Goal: Task Accomplishment & Management: Use online tool/utility

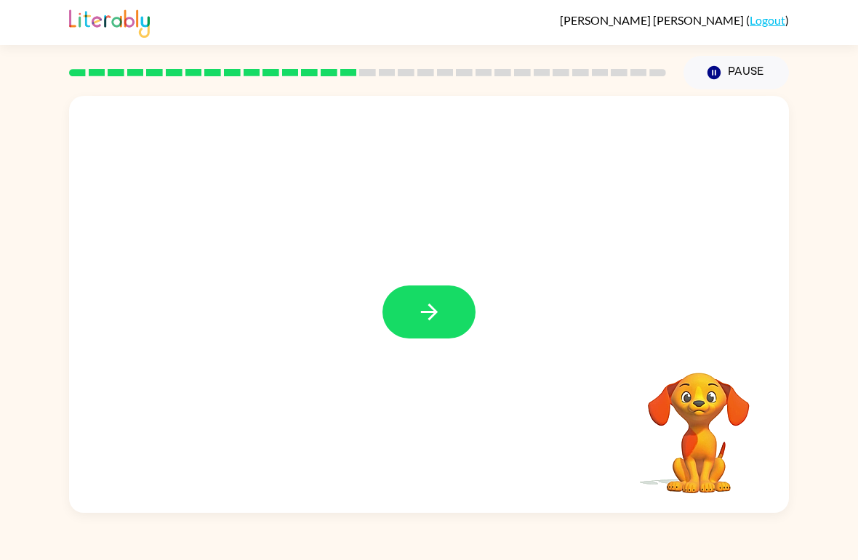
click at [433, 326] on button "button" at bounding box center [428, 312] width 93 height 53
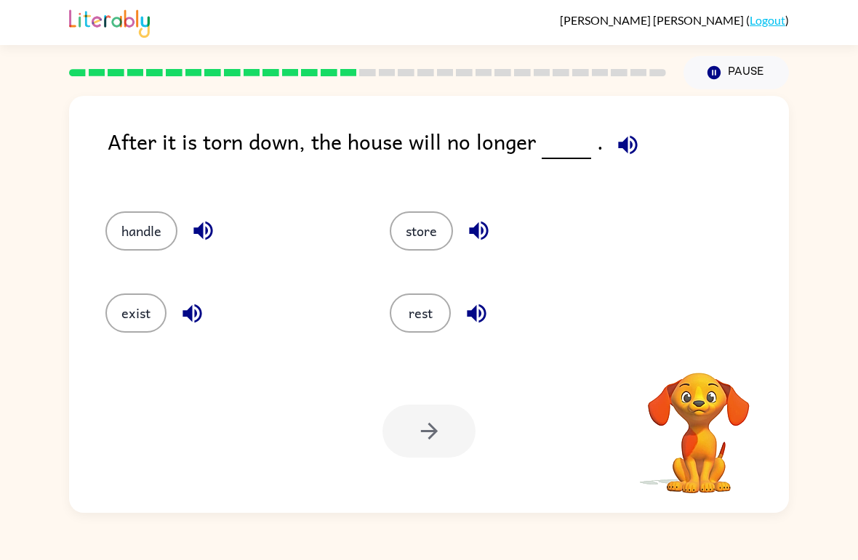
click at [426, 321] on button "rest" at bounding box center [420, 313] width 61 height 39
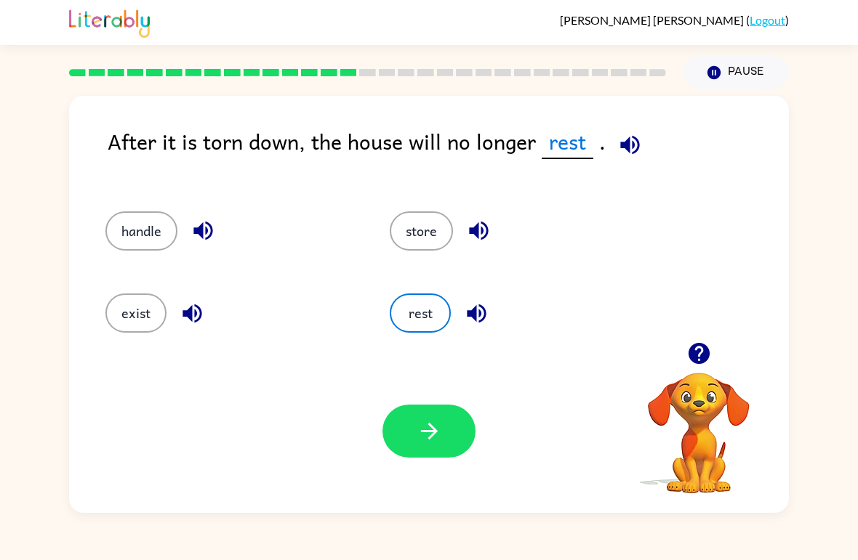
click at [451, 448] on button "button" at bounding box center [428, 431] width 93 height 53
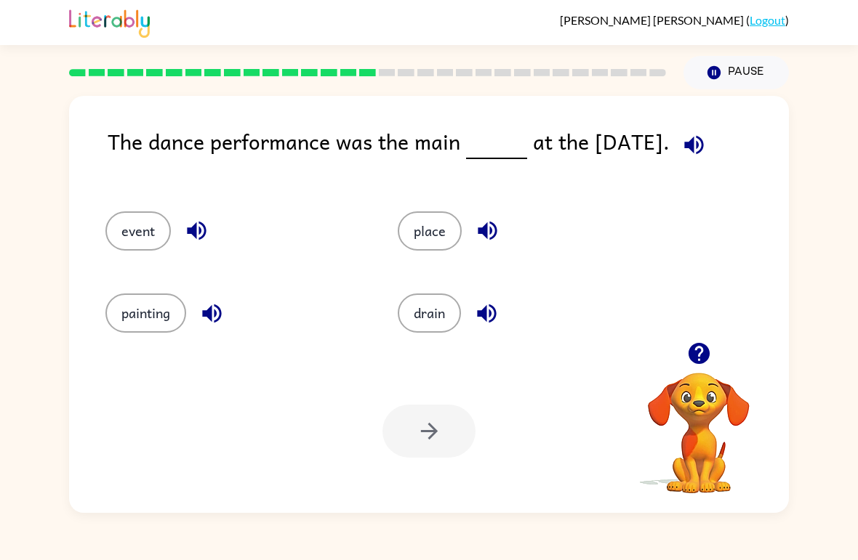
click at [445, 233] on button "place" at bounding box center [430, 231] width 64 height 39
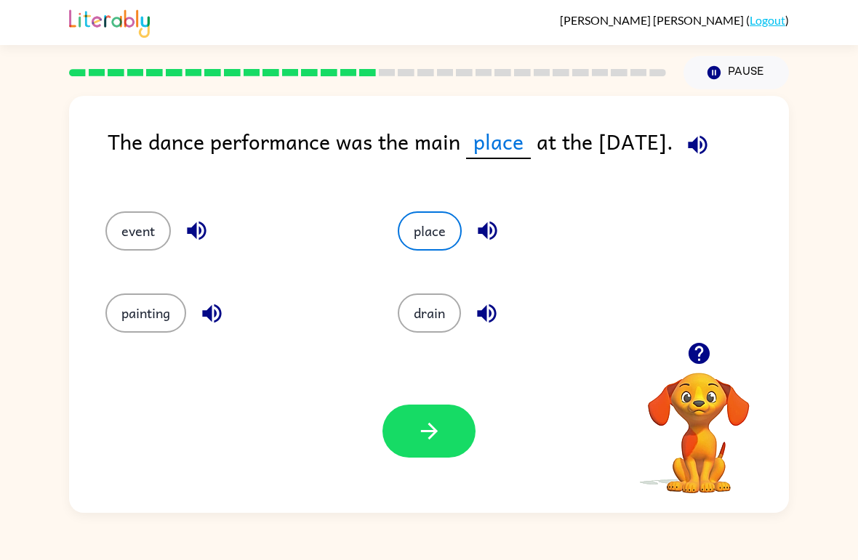
click at [466, 426] on button "button" at bounding box center [428, 431] width 93 height 53
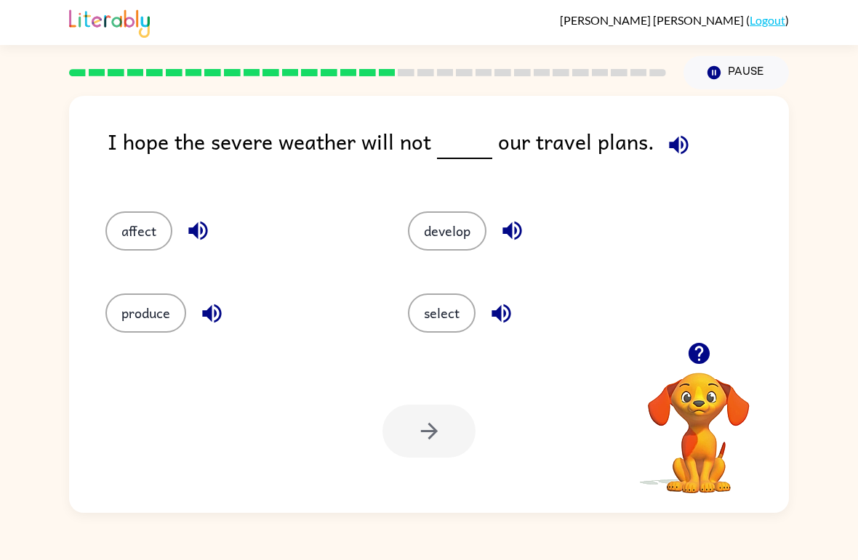
click at [118, 236] on button "affect" at bounding box center [138, 231] width 67 height 39
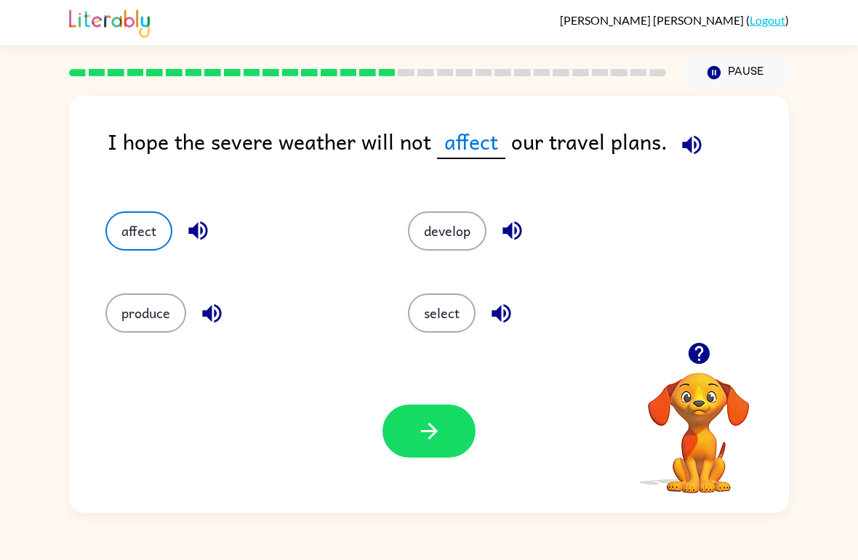
click at [424, 456] on button "button" at bounding box center [428, 431] width 93 height 53
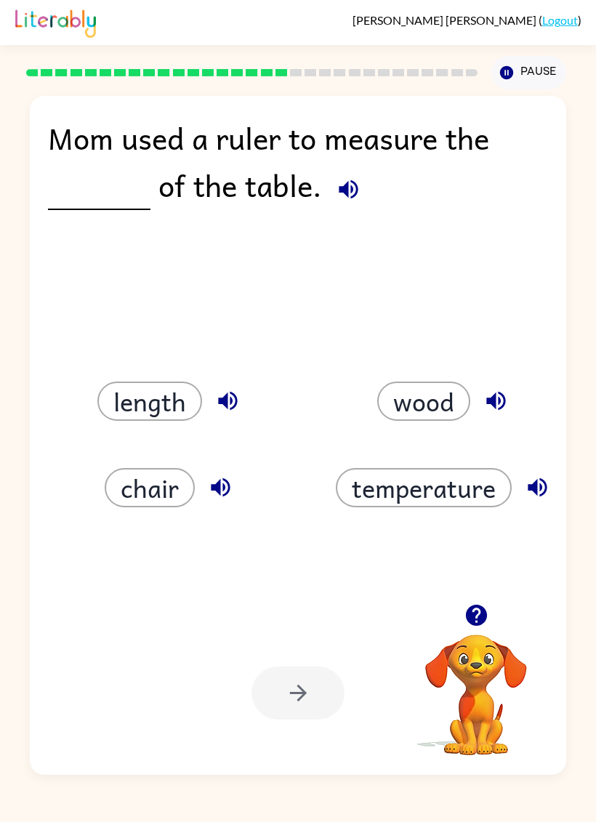
click at [420, 415] on button "wood" at bounding box center [423, 401] width 93 height 39
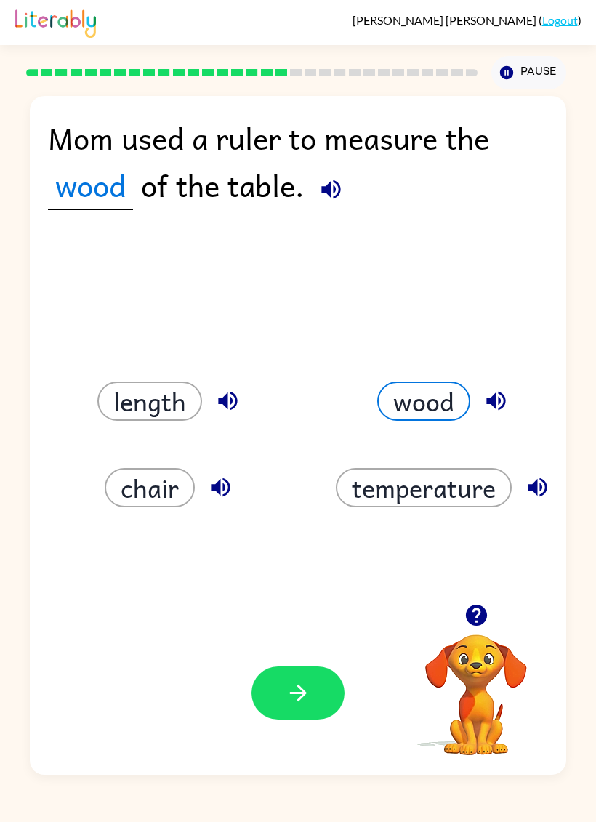
click at [313, 560] on button "button" at bounding box center [297, 692] width 93 height 53
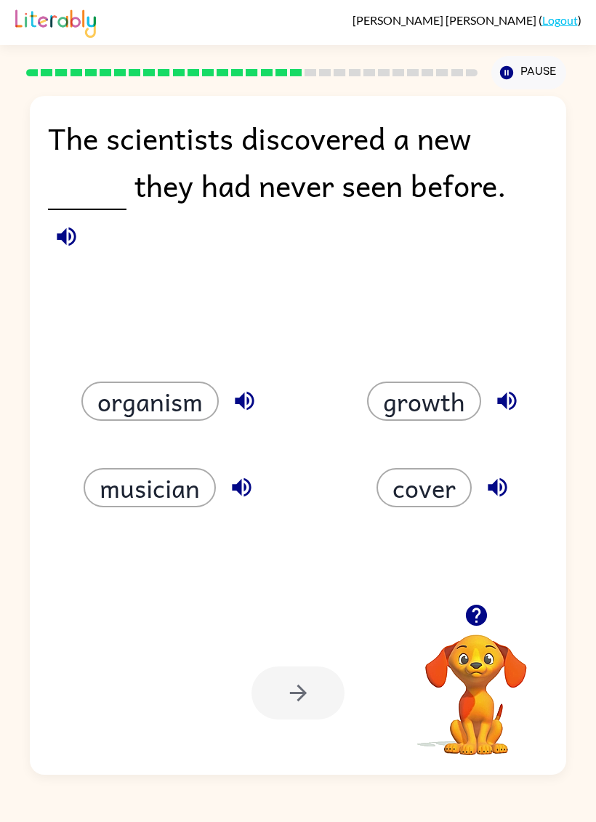
click at [57, 241] on icon "button" at bounding box center [66, 236] width 19 height 19
click at [451, 475] on button "cover" at bounding box center [423, 487] width 95 height 39
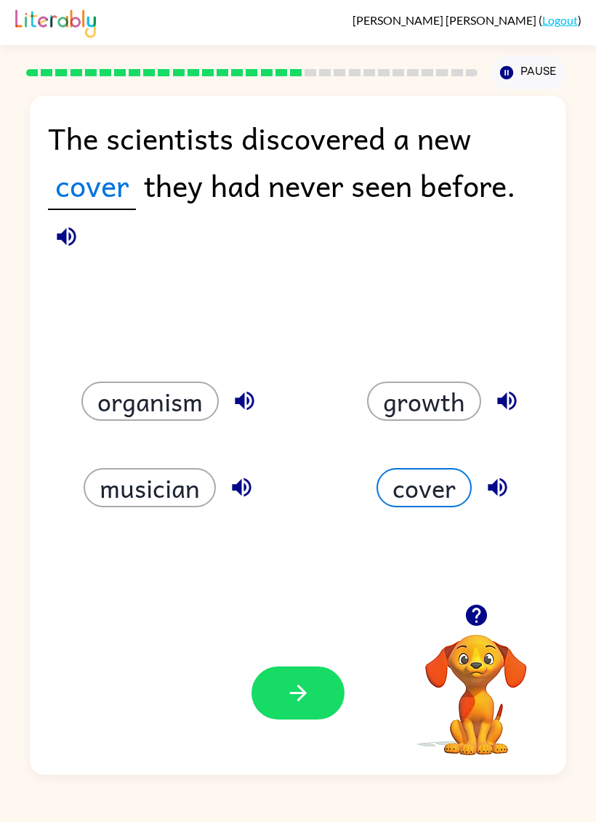
click at [448, 387] on button "growth" at bounding box center [424, 401] width 114 height 39
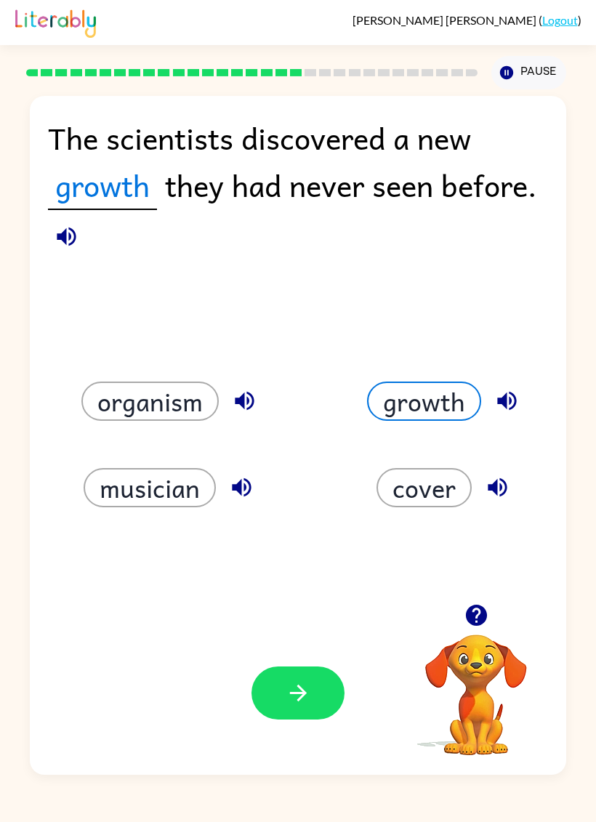
click at [302, 560] on icon "button" at bounding box center [298, 692] width 25 height 25
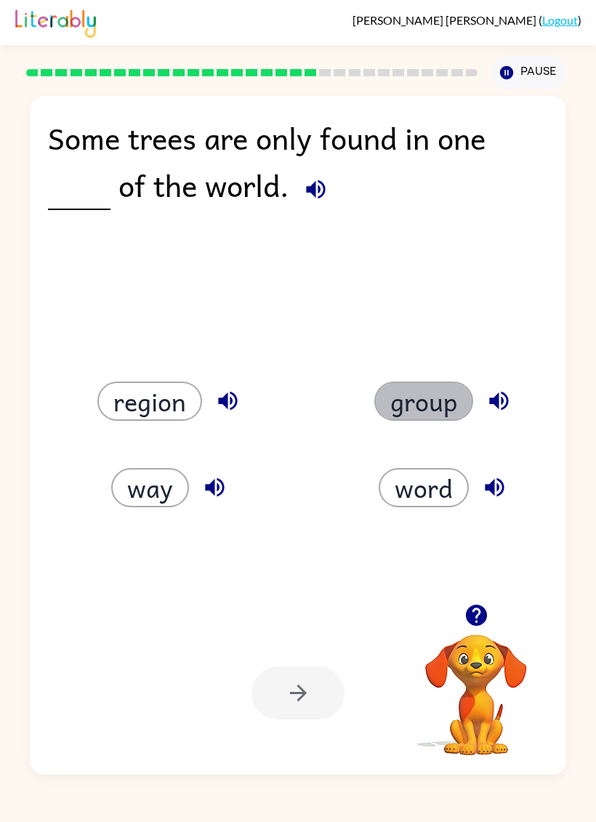
click at [422, 384] on button "group" at bounding box center [423, 401] width 99 height 39
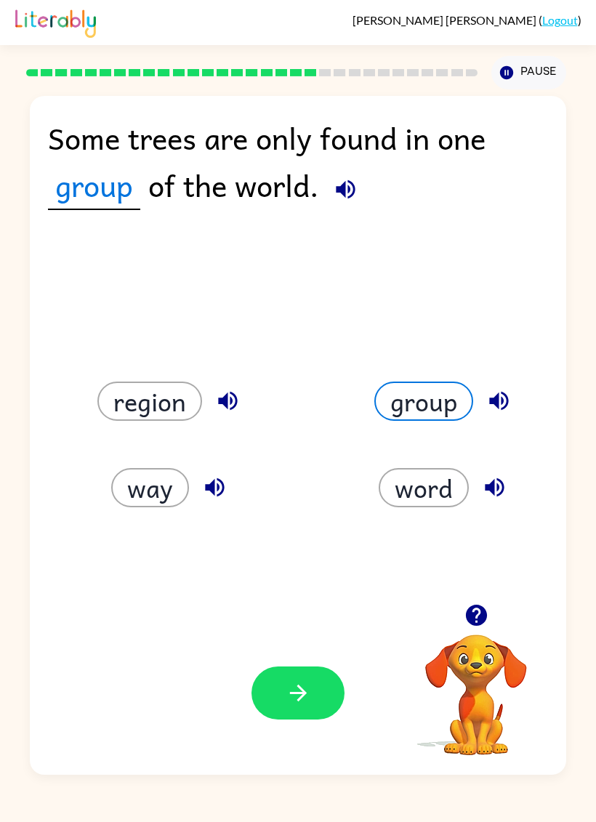
click at [290, 560] on button "button" at bounding box center [297, 692] width 93 height 53
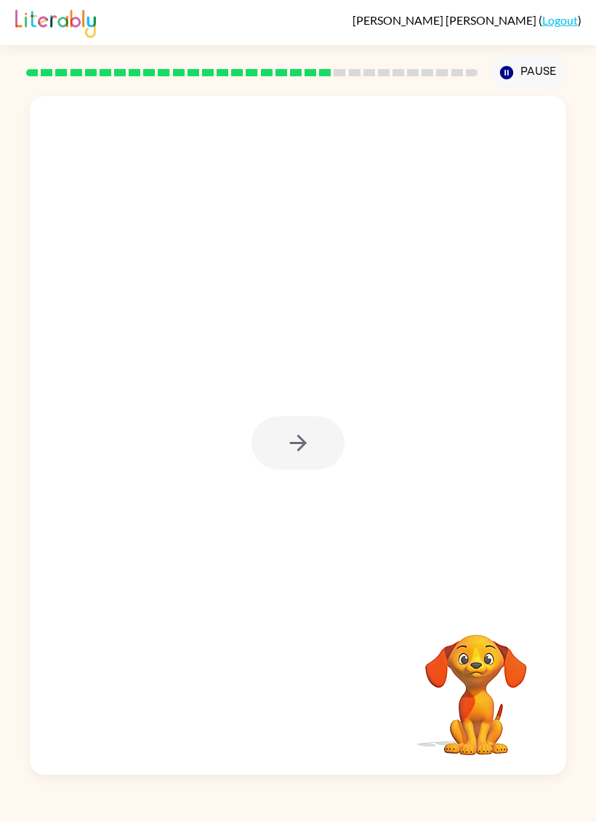
click at [305, 451] on div at bounding box center [297, 442] width 93 height 53
click at [328, 448] on div at bounding box center [297, 442] width 93 height 53
click at [286, 430] on icon "button" at bounding box center [298, 442] width 25 height 25
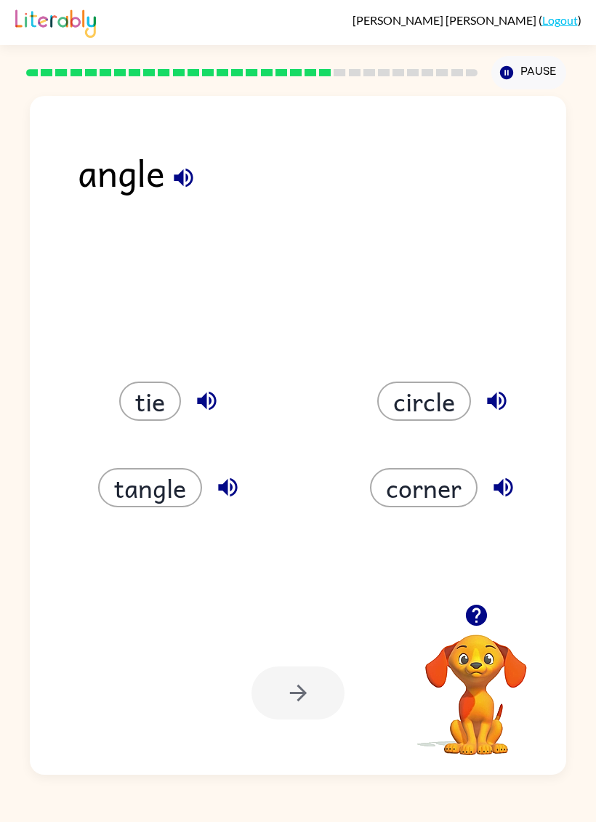
click at [454, 482] on button "corner" at bounding box center [424, 487] width 108 height 39
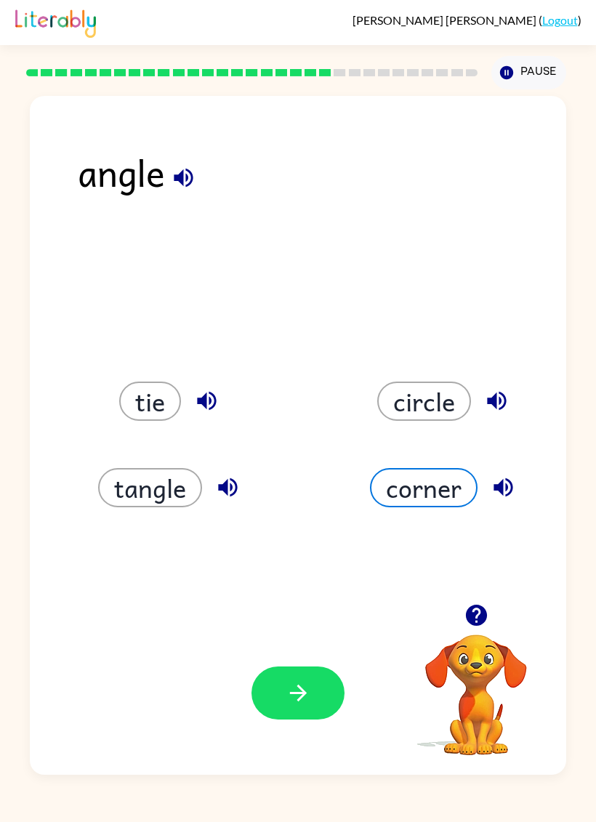
click at [143, 409] on button "tie" at bounding box center [150, 401] width 62 height 39
click at [126, 488] on button "tangle" at bounding box center [150, 487] width 104 height 39
click at [444, 394] on button "circle" at bounding box center [424, 401] width 94 height 39
click at [446, 497] on button "corner" at bounding box center [424, 487] width 108 height 39
click at [318, 560] on button "button" at bounding box center [297, 692] width 93 height 53
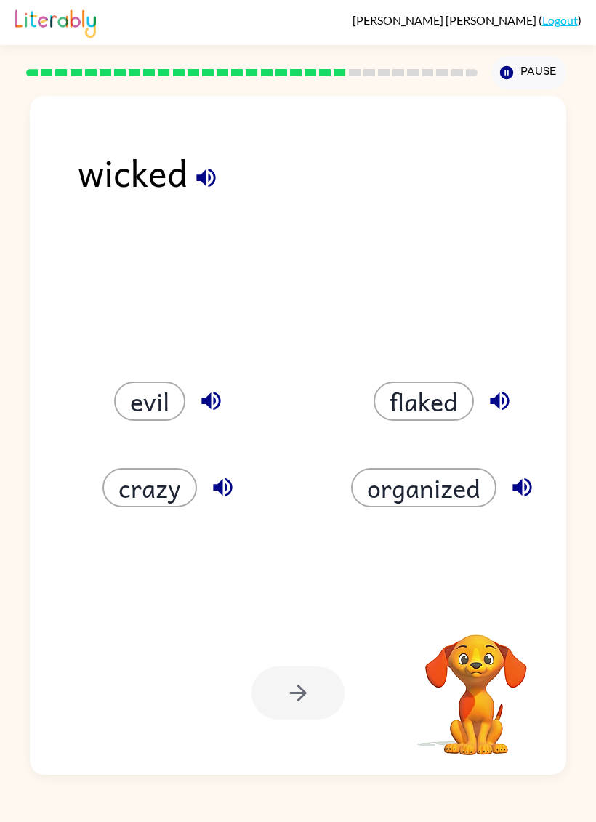
click at [118, 396] on button "evil" at bounding box center [149, 401] width 71 height 39
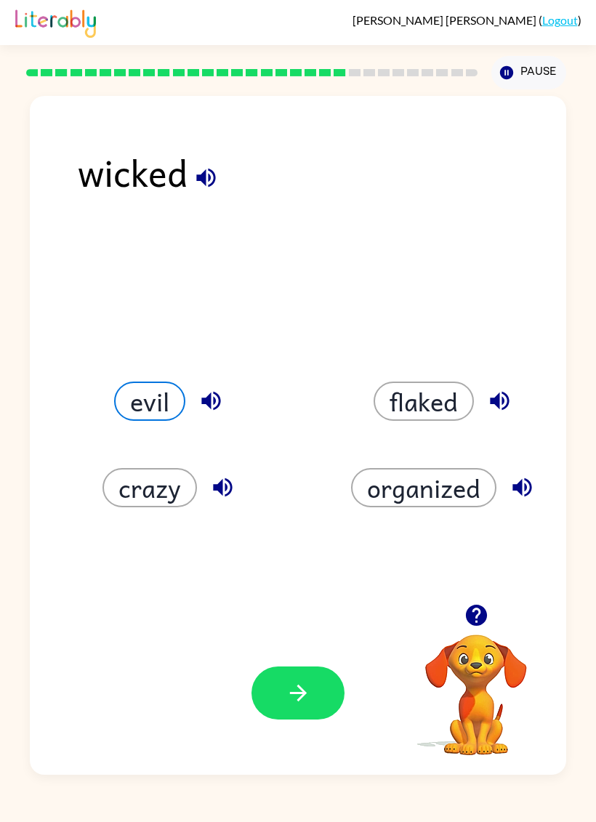
click at [277, 560] on button "button" at bounding box center [297, 692] width 93 height 53
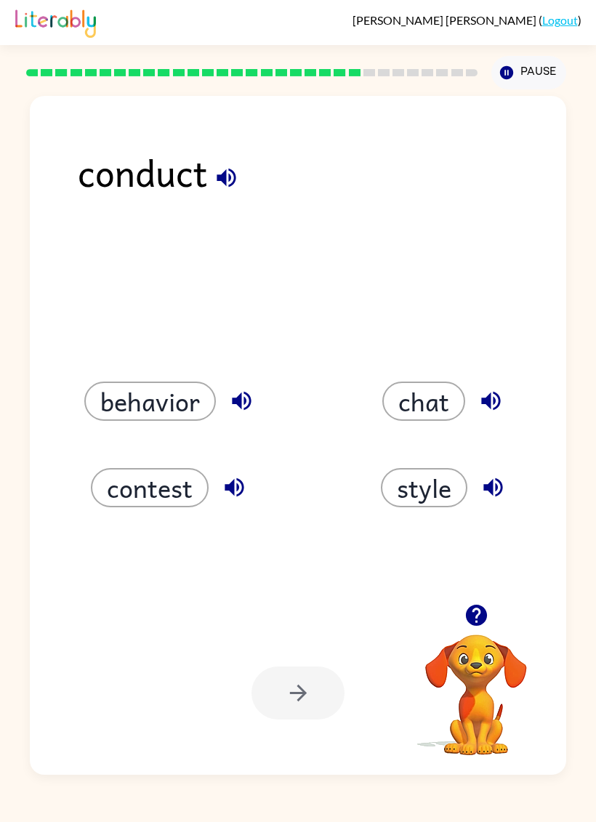
click at [119, 406] on button "behavior" at bounding box center [150, 401] width 132 height 39
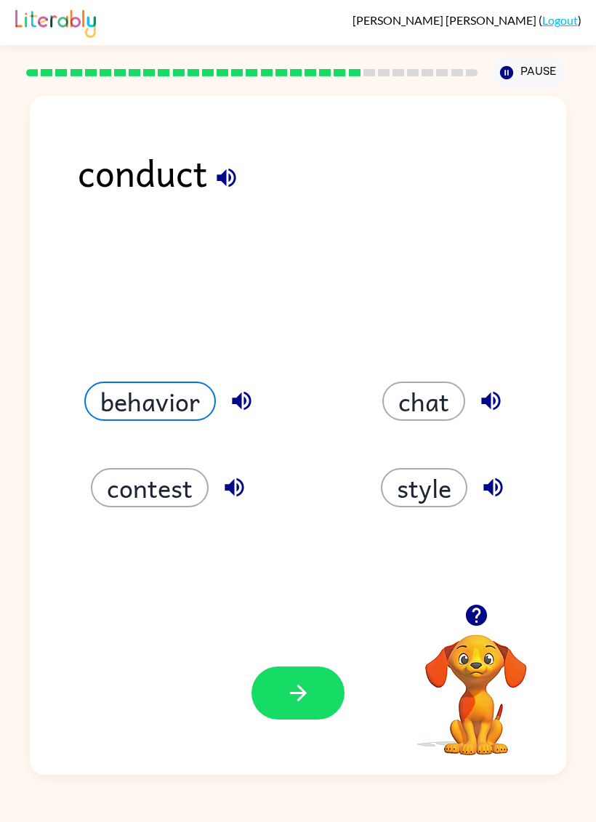
click at [113, 401] on button "behavior" at bounding box center [150, 401] width 132 height 39
click at [442, 400] on button "chat" at bounding box center [423, 401] width 83 height 39
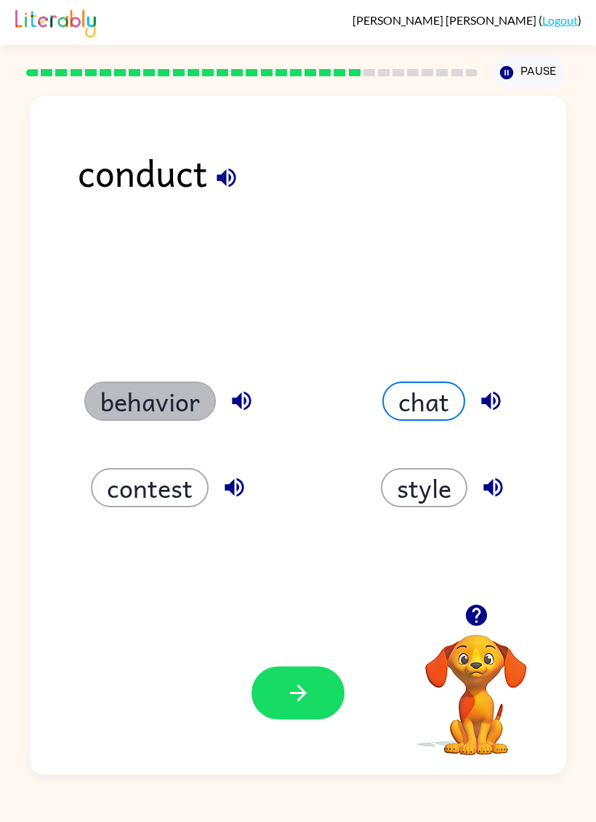
click at [110, 387] on button "behavior" at bounding box center [150, 401] width 132 height 39
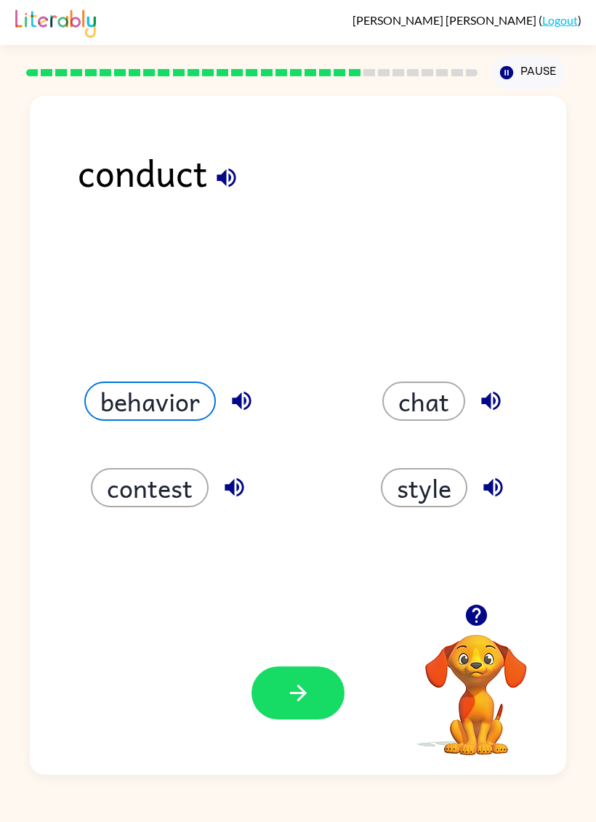
click at [223, 400] on button "button" at bounding box center [241, 400] width 37 height 37
click at [230, 176] on icon "button" at bounding box center [226, 177] width 25 height 25
click at [227, 172] on icon "button" at bounding box center [226, 178] width 19 height 19
click at [227, 169] on icon "button" at bounding box center [226, 177] width 25 height 25
click at [222, 169] on icon "button" at bounding box center [226, 177] width 25 height 25
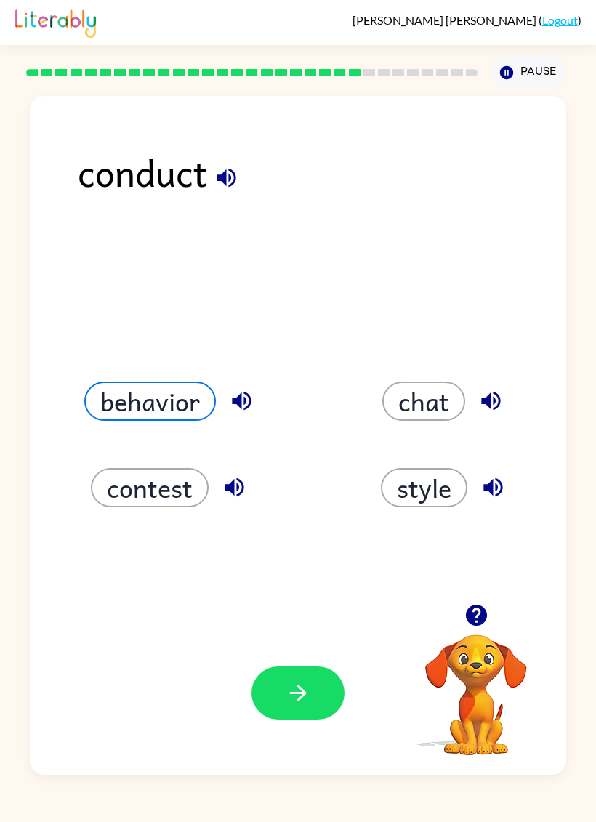
click at [231, 184] on icon "button" at bounding box center [226, 178] width 19 height 19
click at [230, 183] on icon "button" at bounding box center [226, 177] width 25 height 25
click at [230, 180] on icon "button" at bounding box center [226, 177] width 25 height 25
click at [229, 180] on icon "button" at bounding box center [226, 178] width 19 height 19
click at [230, 175] on icon "button" at bounding box center [226, 177] width 25 height 25
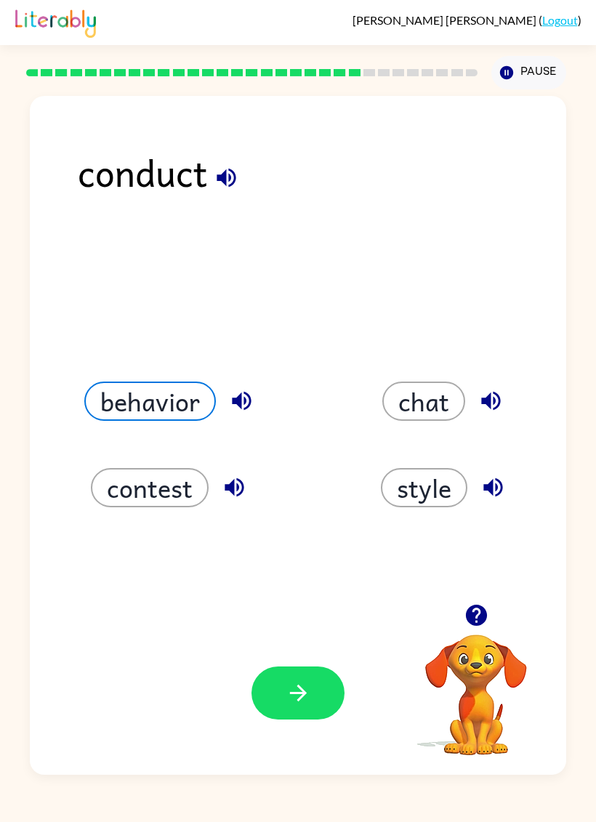
click at [230, 175] on icon "button" at bounding box center [226, 177] width 25 height 25
click at [229, 188] on icon "button" at bounding box center [226, 177] width 25 height 25
click at [229, 187] on icon "button" at bounding box center [226, 178] width 19 height 19
click at [235, 180] on icon "button" at bounding box center [226, 177] width 25 height 25
click at [321, 560] on button "button" at bounding box center [297, 692] width 93 height 53
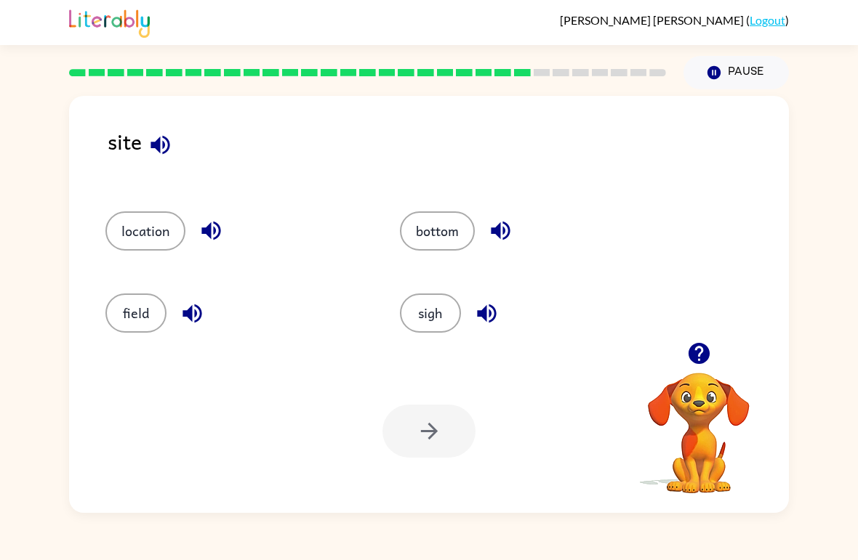
click at [152, 152] on icon "button" at bounding box center [160, 144] width 25 height 25
click at [164, 152] on icon "button" at bounding box center [160, 144] width 25 height 25
click at [158, 140] on icon "button" at bounding box center [160, 144] width 25 height 25
click at [153, 141] on icon "button" at bounding box center [160, 144] width 25 height 25
click at [488, 218] on button "button" at bounding box center [500, 230] width 37 height 37
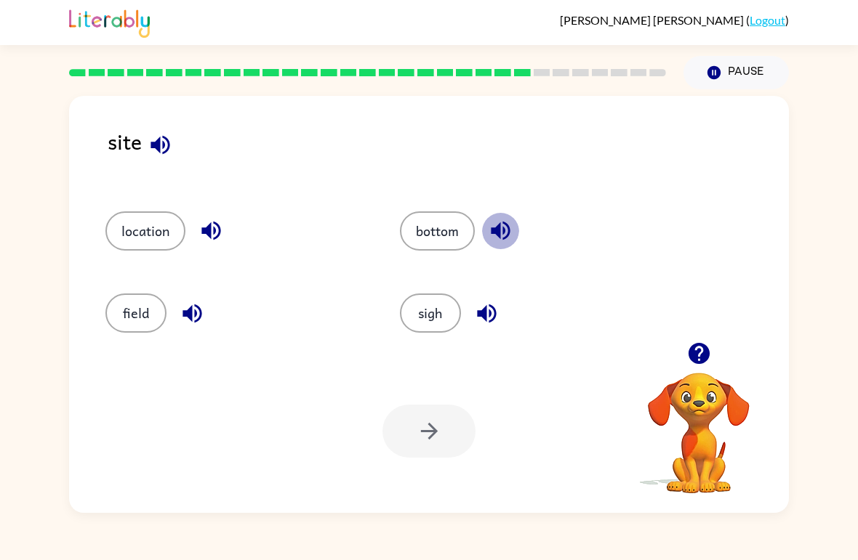
click at [512, 228] on icon "button" at bounding box center [500, 230] width 25 height 25
click at [550, 177] on div "site" at bounding box center [448, 153] width 681 height 57
click at [517, 228] on button "button" at bounding box center [500, 230] width 37 height 37
click at [509, 237] on icon "button" at bounding box center [500, 230] width 25 height 25
click at [512, 225] on icon "button" at bounding box center [500, 230] width 25 height 25
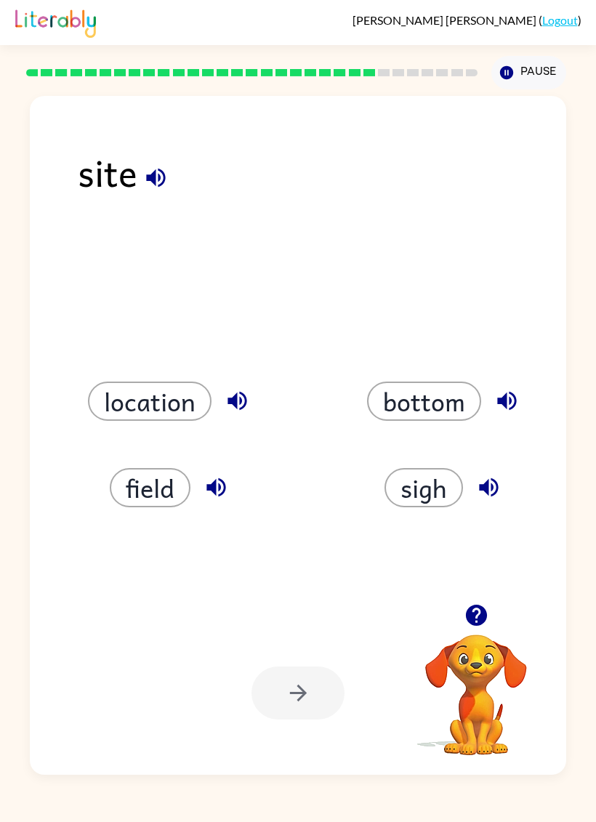
click at [496, 503] on button "button" at bounding box center [488, 487] width 37 height 37
click at [498, 502] on button "button" at bounding box center [488, 487] width 37 height 37
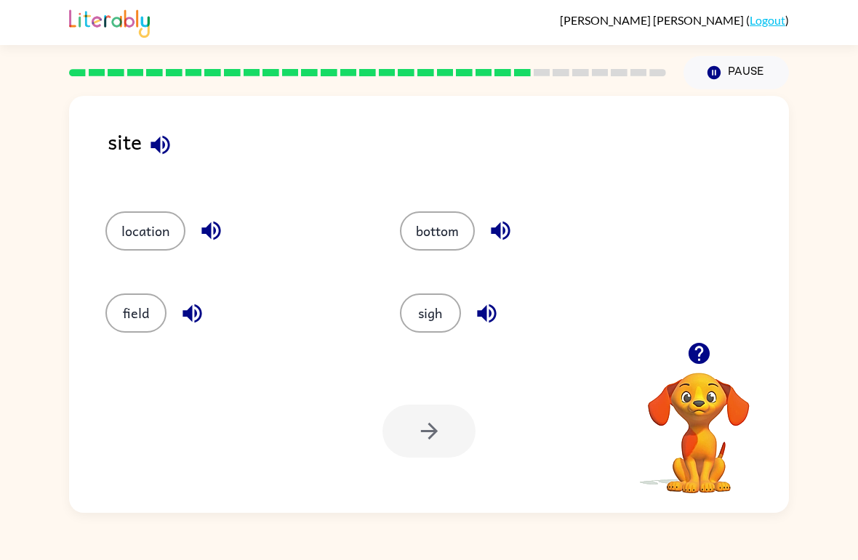
click at [441, 230] on button "bottom" at bounding box center [437, 231] width 75 height 39
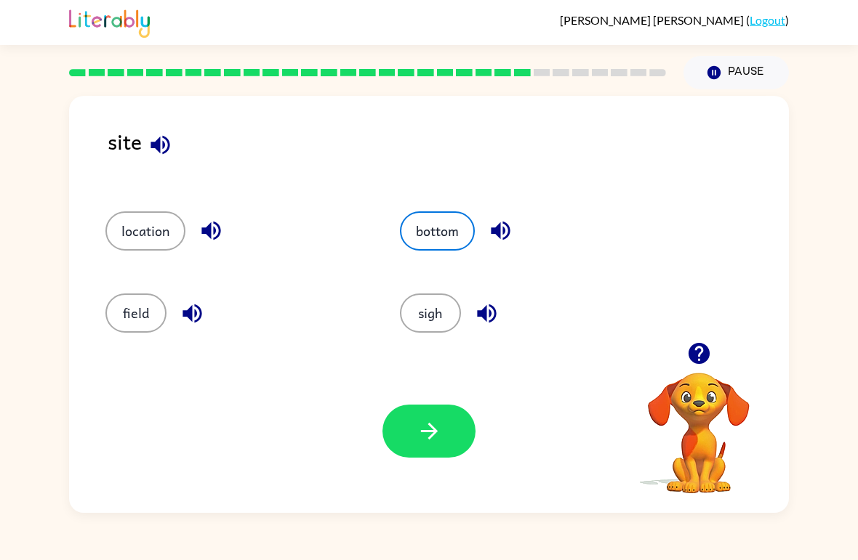
click at [432, 415] on button "button" at bounding box center [428, 431] width 93 height 53
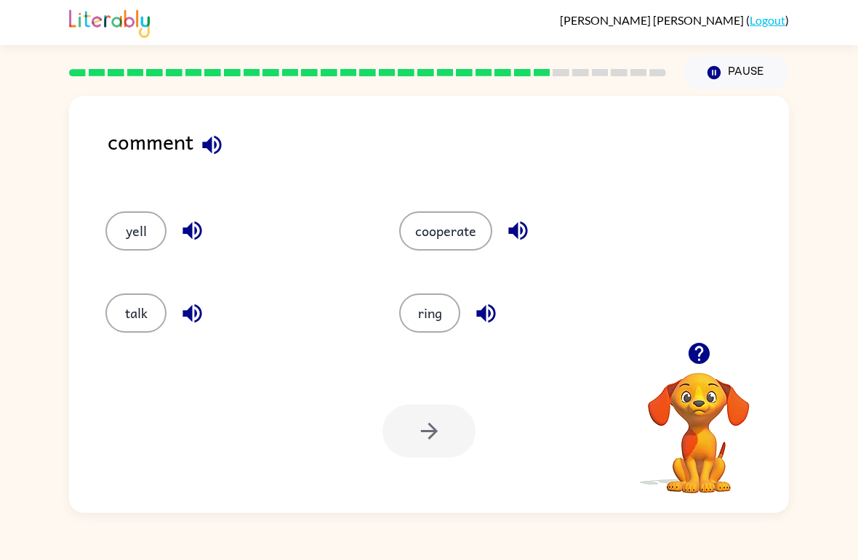
click at [438, 233] on button "cooperate" at bounding box center [445, 231] width 93 height 39
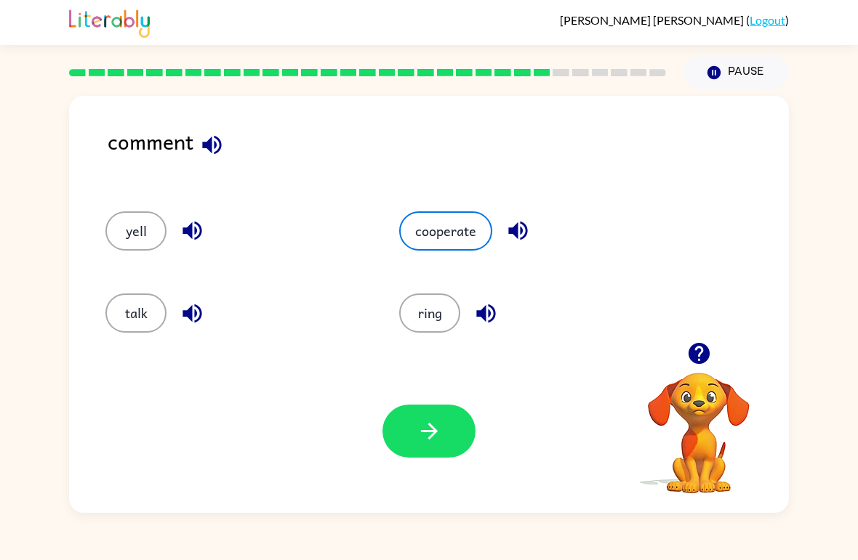
click at [445, 441] on button "button" at bounding box center [428, 431] width 93 height 53
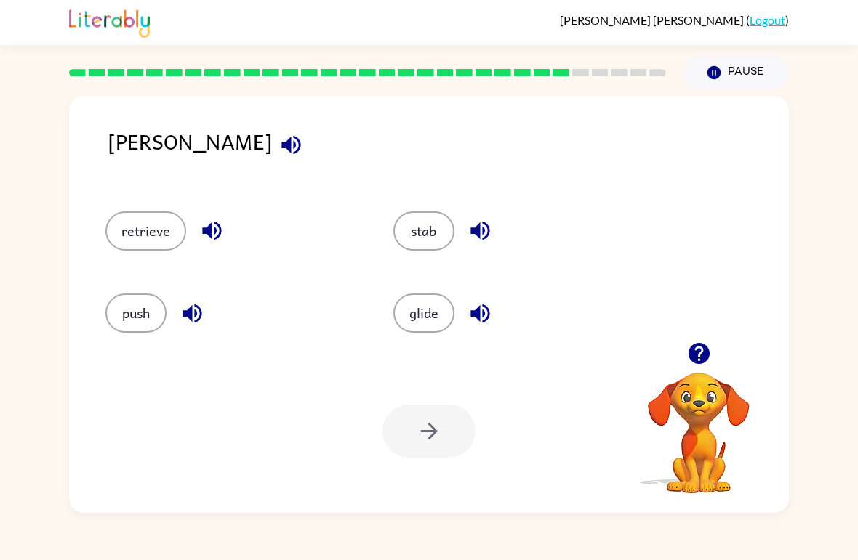
click at [145, 221] on button "retrieve" at bounding box center [145, 231] width 81 height 39
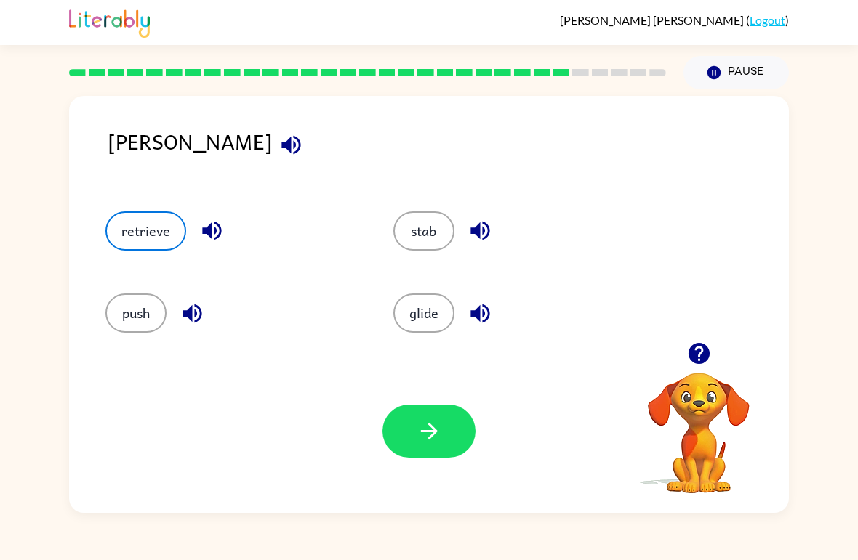
click at [432, 426] on icon "button" at bounding box center [428, 431] width 25 height 25
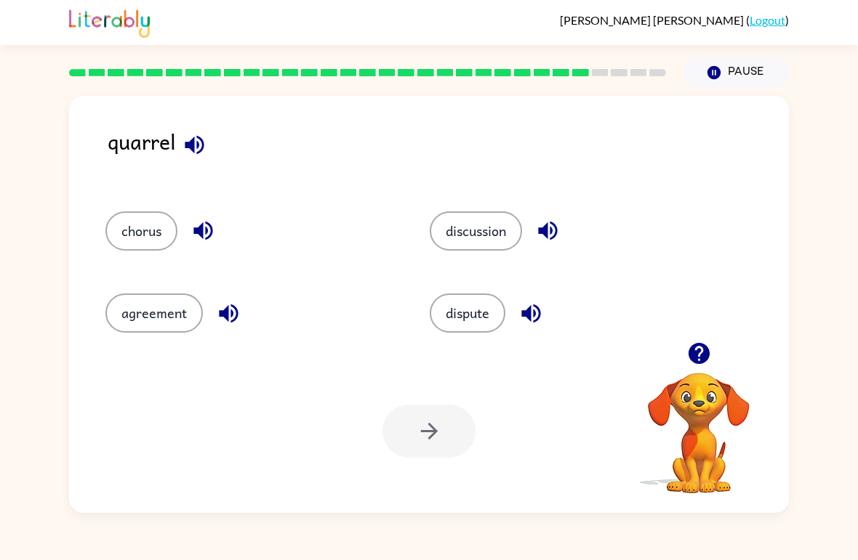
click at [153, 327] on button "agreement" at bounding box center [153, 313] width 97 height 39
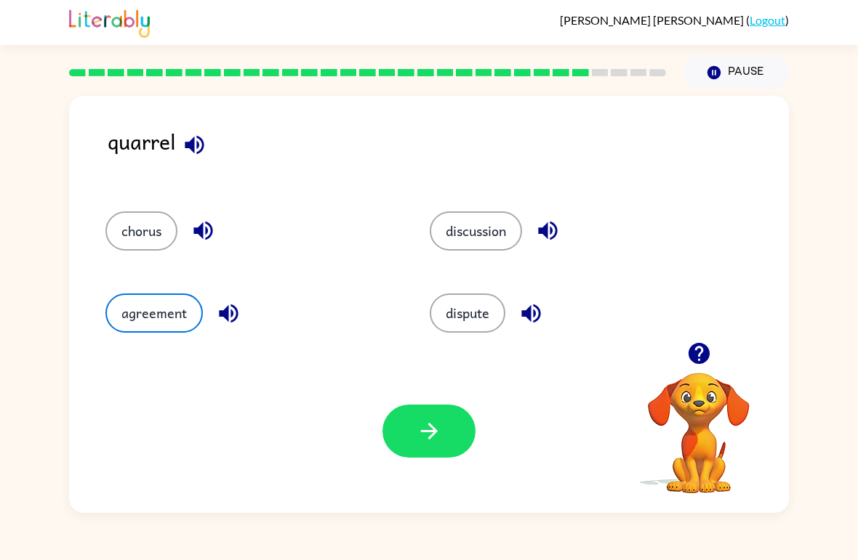
click at [417, 424] on icon "button" at bounding box center [428, 431] width 25 height 25
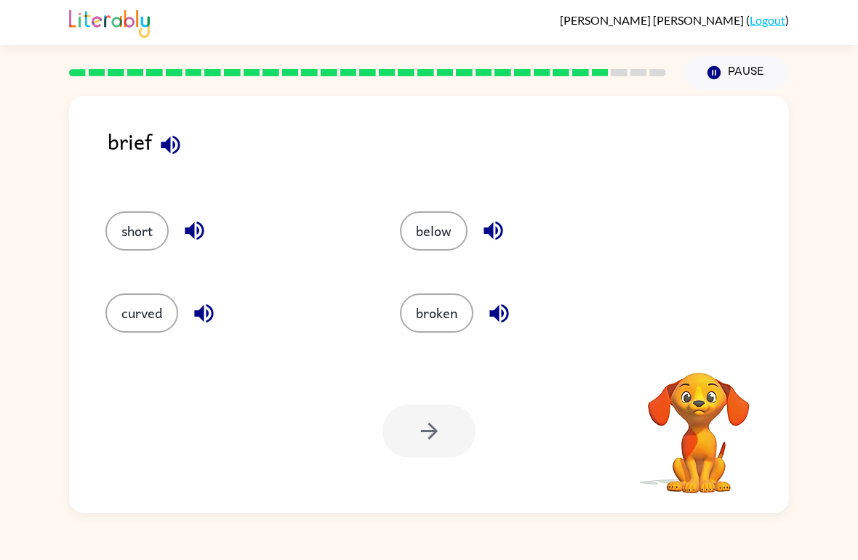
click at [149, 310] on button "curved" at bounding box center [141, 313] width 73 height 39
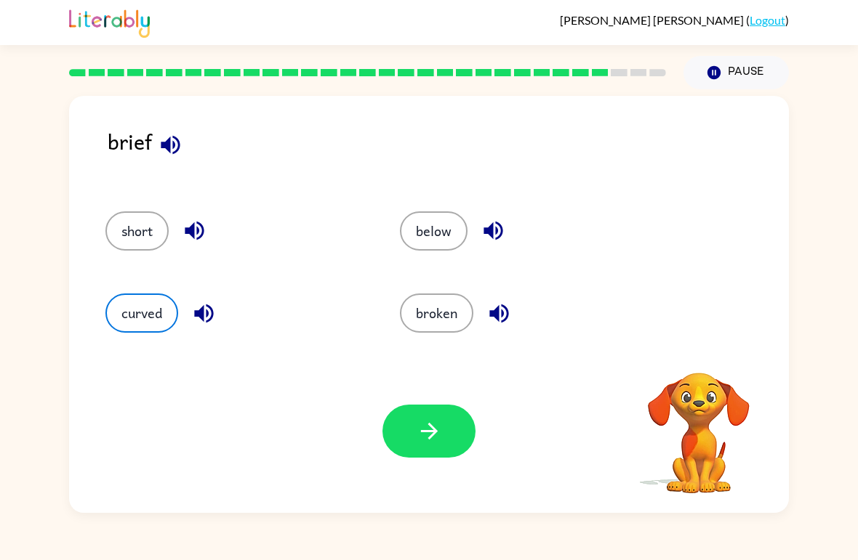
click at [446, 432] on button "button" at bounding box center [428, 431] width 93 height 53
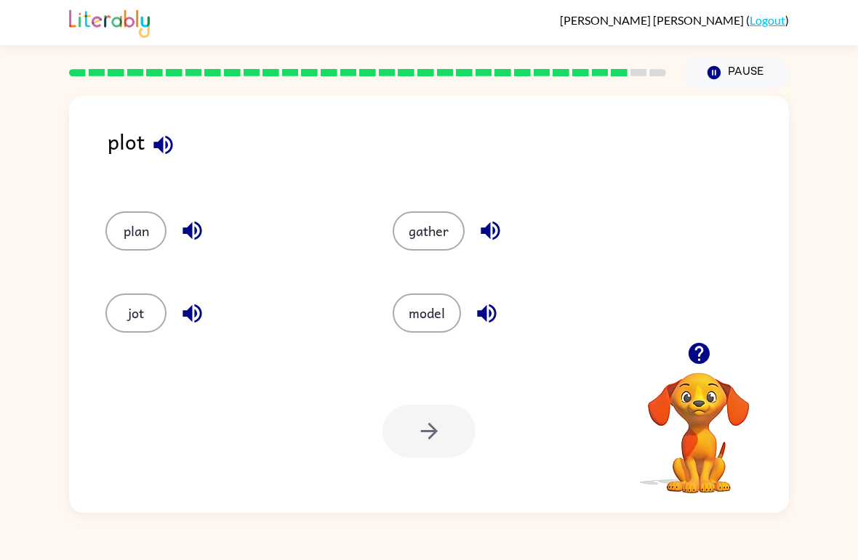
click at [118, 225] on button "plan" at bounding box center [135, 231] width 61 height 39
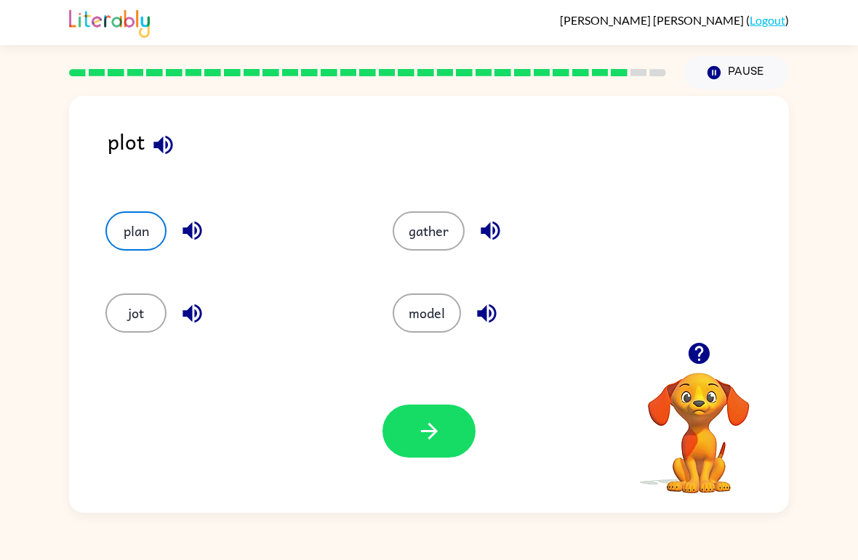
click at [427, 435] on icon "button" at bounding box center [428, 431] width 25 height 25
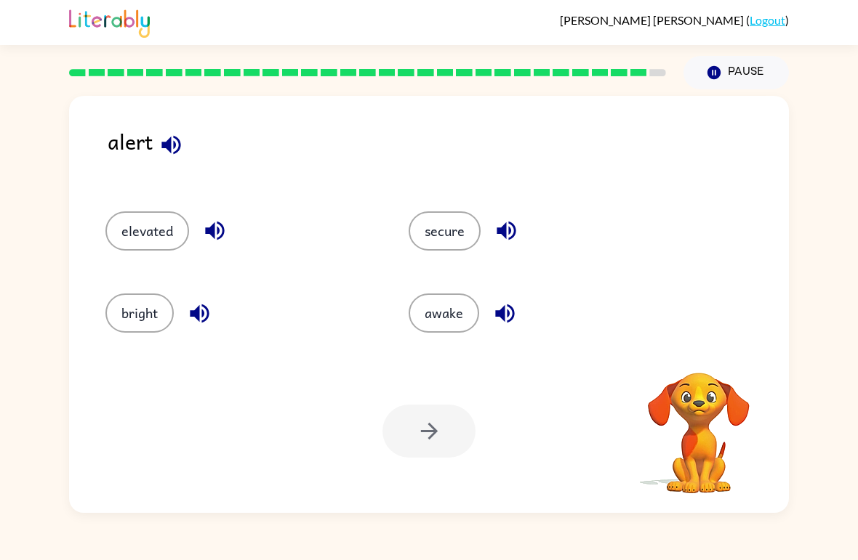
click at [453, 314] on button "awake" at bounding box center [443, 313] width 71 height 39
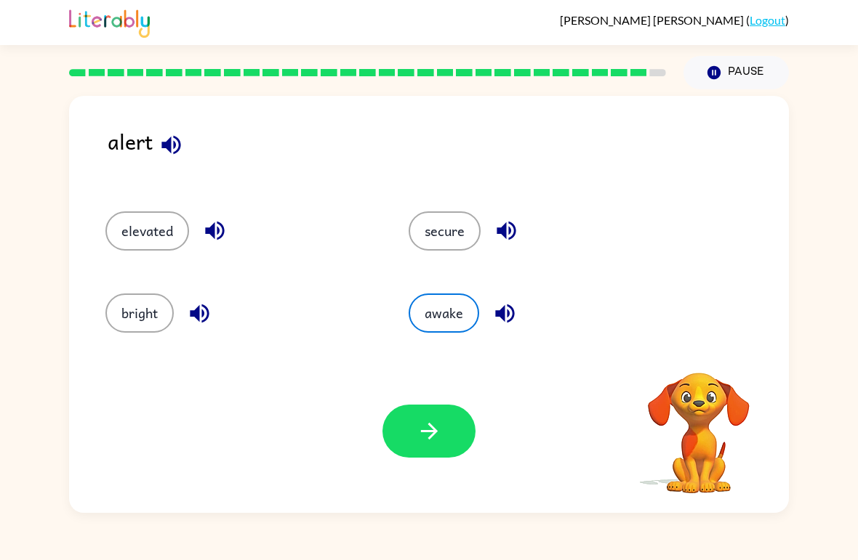
click at [456, 430] on button "button" at bounding box center [428, 431] width 93 height 53
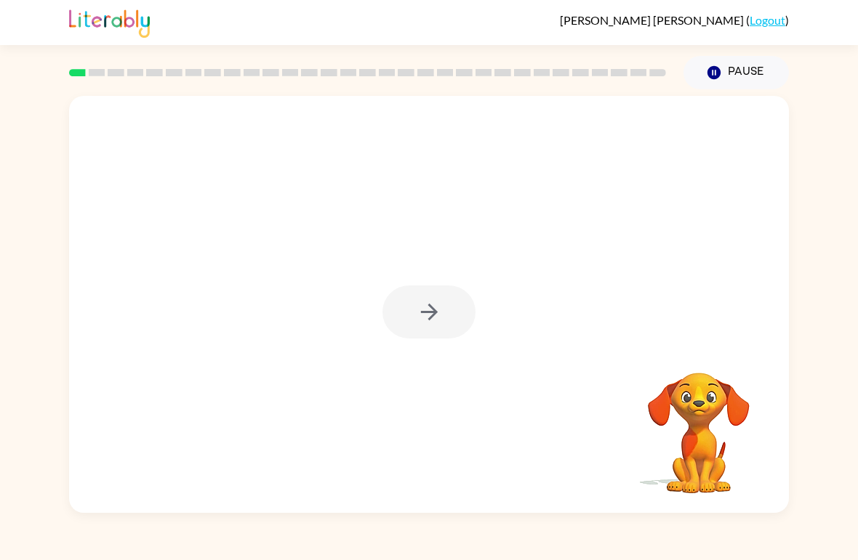
click at [439, 319] on div at bounding box center [428, 312] width 93 height 53
click at [443, 322] on button "button" at bounding box center [428, 312] width 93 height 53
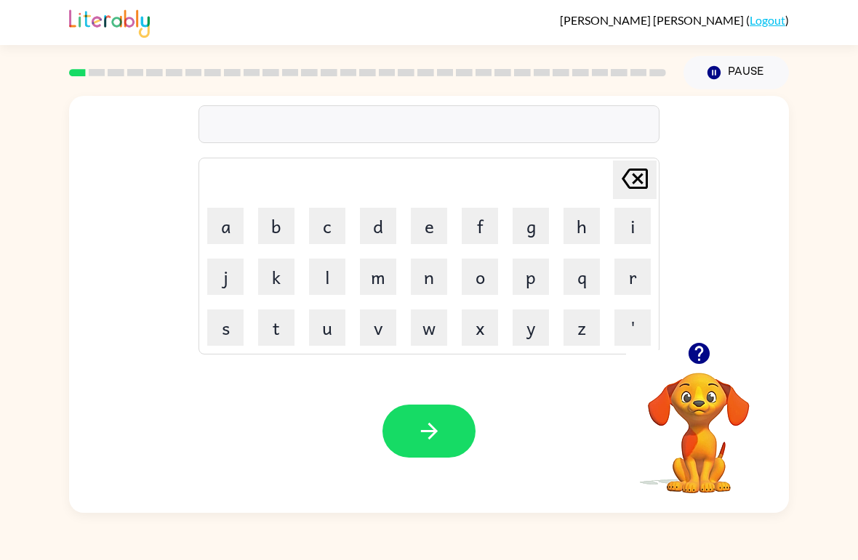
click at [585, 284] on button "q" at bounding box center [581, 277] width 36 height 36
click at [334, 337] on button "u" at bounding box center [327, 328] width 36 height 36
click at [229, 213] on button "a" at bounding box center [225, 226] width 36 height 36
click at [265, 345] on button "t" at bounding box center [276, 328] width 36 height 36
click at [434, 222] on button "e" at bounding box center [429, 226] width 36 height 36
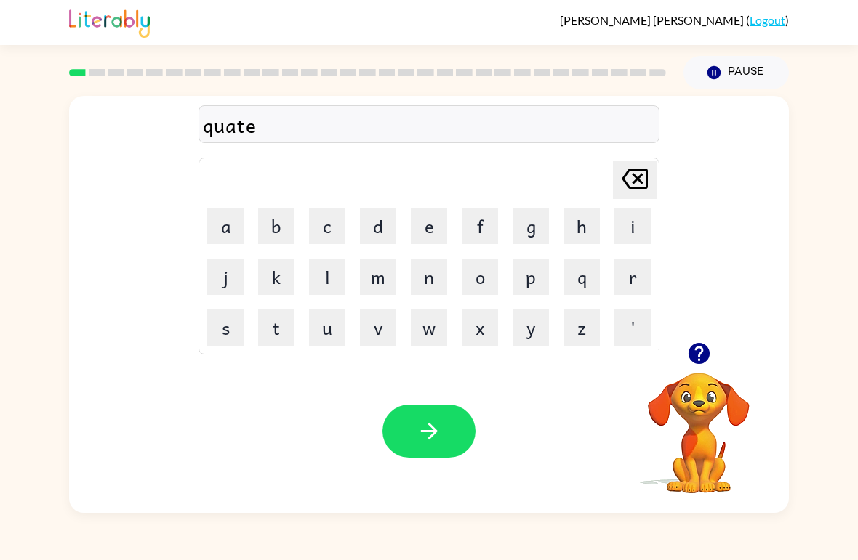
click at [639, 273] on button "r" at bounding box center [632, 277] width 36 height 36
click at [443, 430] on button "button" at bounding box center [428, 431] width 93 height 53
click at [228, 229] on button "a" at bounding box center [225, 226] width 36 height 36
click at [331, 338] on button "u" at bounding box center [327, 328] width 36 height 36
click at [651, 181] on icon "[PERSON_NAME] last character input" at bounding box center [634, 178] width 35 height 35
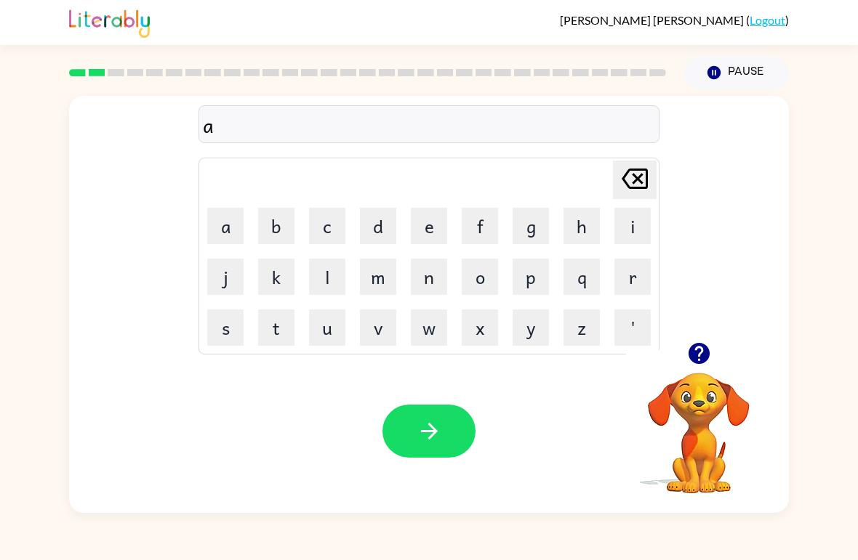
click at [650, 181] on icon "[PERSON_NAME] last character input" at bounding box center [634, 178] width 35 height 35
click at [669, 185] on div "[PERSON_NAME] last character input a b c d e f g h i j k l m n o p q r s t u v …" at bounding box center [429, 219] width 720 height 246
click at [335, 228] on button "c" at bounding box center [327, 226] width 36 height 36
click at [227, 219] on button "a" at bounding box center [225, 226] width 36 height 36
click at [334, 326] on button "u" at bounding box center [327, 328] width 36 height 36
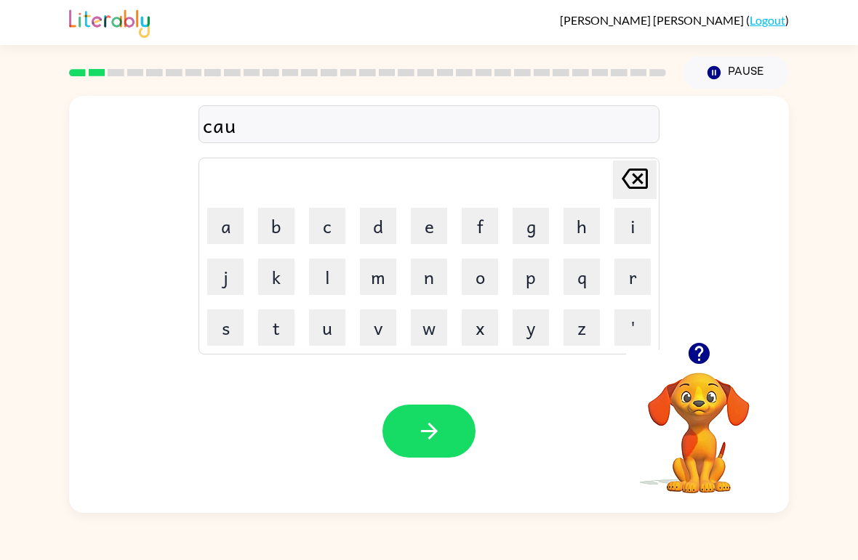
click at [425, 283] on button "n" at bounding box center [429, 277] width 36 height 36
click at [258, 313] on button "t" at bounding box center [276, 328] width 36 height 36
click at [438, 448] on button "button" at bounding box center [428, 431] width 93 height 53
click at [334, 277] on button "l" at bounding box center [327, 277] width 36 height 36
click at [478, 289] on button "o" at bounding box center [480, 277] width 36 height 36
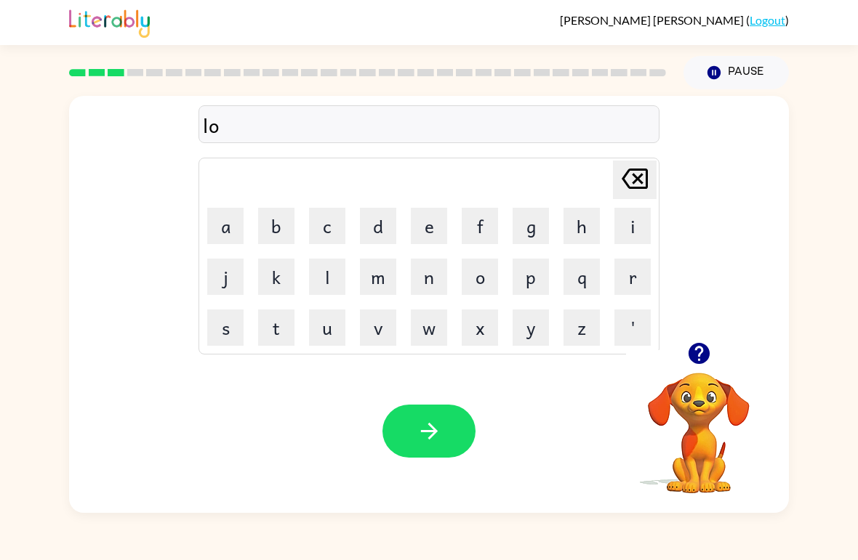
click at [326, 324] on button "u" at bounding box center [327, 328] width 36 height 36
click at [345, 214] on button "c" at bounding box center [327, 226] width 36 height 36
click at [226, 217] on button "a" at bounding box center [225, 226] width 36 height 36
click at [259, 329] on button "t" at bounding box center [276, 328] width 36 height 36
click at [449, 430] on button "button" at bounding box center [428, 431] width 93 height 53
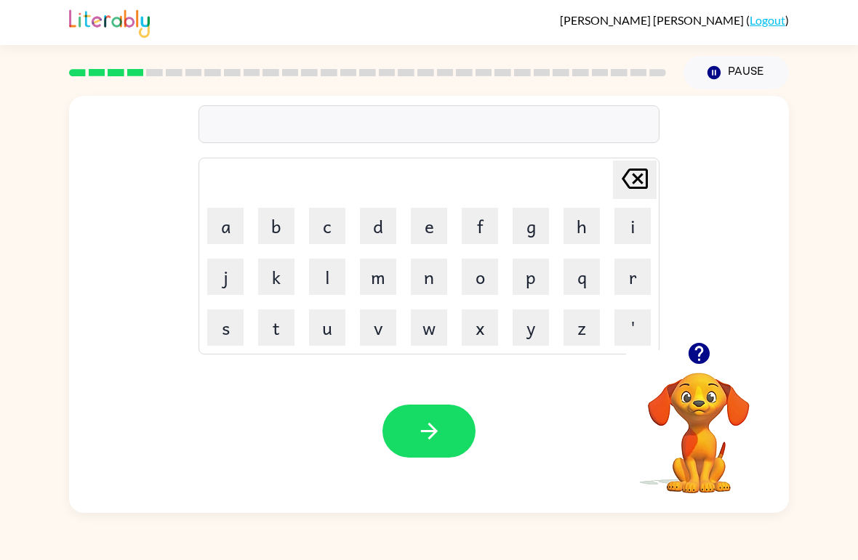
click at [709, 348] on icon "button" at bounding box center [698, 353] width 25 height 25
click at [719, 418] on video "Your browser must support playing .mp4 files to use Literably. Please try using…" at bounding box center [698, 422] width 145 height 145
click at [724, 414] on video "Your browser must support playing .mp4 files to use Literably. Please try using…" at bounding box center [698, 422] width 145 height 145
click at [710, 382] on video "Your browser must support playing .mp4 files to use Literably. Please try using…" at bounding box center [698, 422] width 145 height 145
click at [700, 363] on icon "button" at bounding box center [698, 353] width 21 height 21
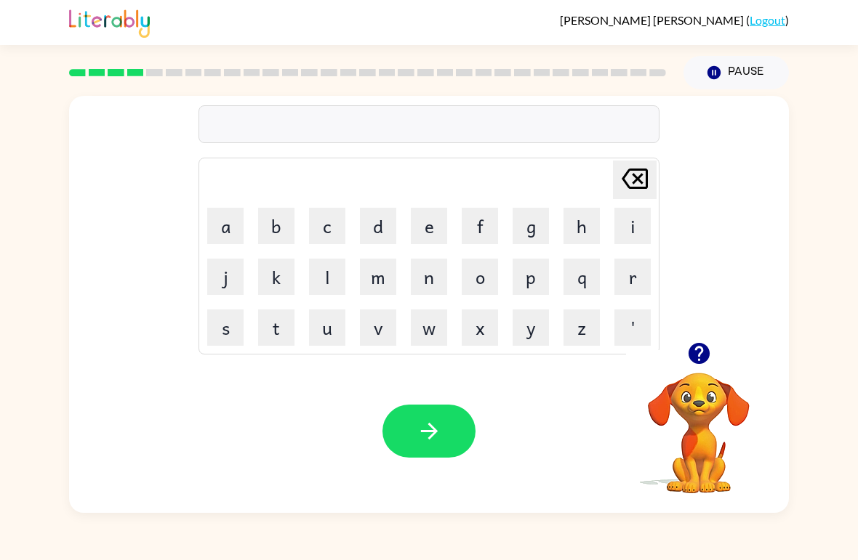
click at [278, 323] on button "t" at bounding box center [276, 328] width 36 height 36
click at [432, 325] on button "w" at bounding box center [429, 328] width 36 height 36
click at [630, 214] on button "i" at bounding box center [632, 226] width 36 height 36
click at [434, 265] on button "n" at bounding box center [429, 277] width 36 height 36
click at [419, 453] on button "button" at bounding box center [428, 431] width 93 height 53
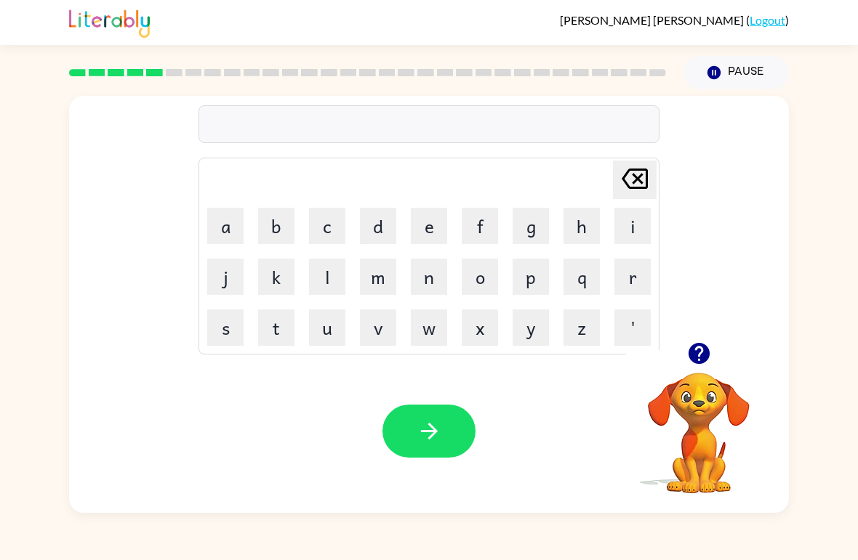
click at [713, 361] on button "button" at bounding box center [698, 353] width 37 height 37
click at [437, 230] on button "e" at bounding box center [429, 226] width 36 height 36
click at [636, 291] on button "r" at bounding box center [632, 277] width 36 height 36
click at [318, 273] on button "l" at bounding box center [327, 277] width 36 height 36
click at [514, 319] on button "y" at bounding box center [530, 328] width 36 height 36
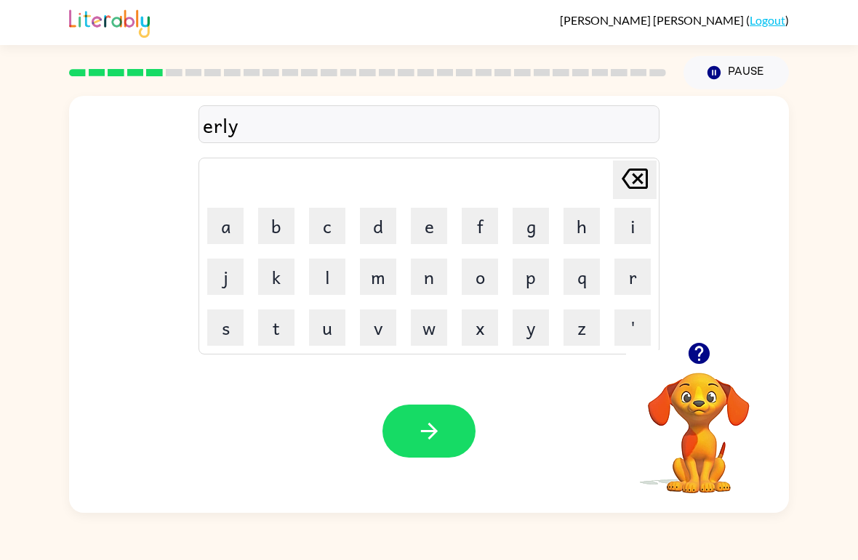
click at [440, 434] on icon "button" at bounding box center [428, 431] width 25 height 25
click at [270, 233] on button "b" at bounding box center [276, 226] width 36 height 36
click at [443, 232] on button "e" at bounding box center [429, 226] width 36 height 36
click at [592, 221] on button "h" at bounding box center [581, 226] width 36 height 36
click at [626, 222] on button "i" at bounding box center [632, 226] width 36 height 36
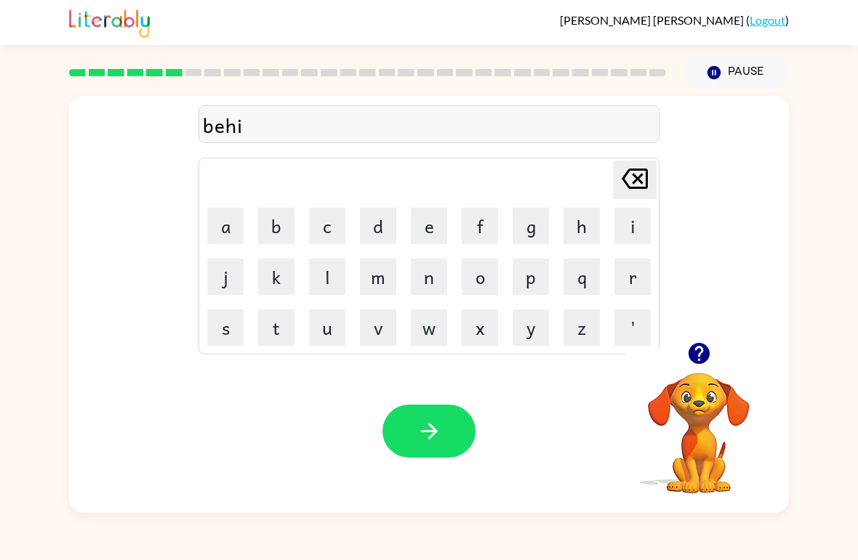
click at [376, 235] on button "d" at bounding box center [378, 226] width 36 height 36
click at [438, 424] on icon "button" at bounding box center [428, 431] width 25 height 25
click at [284, 318] on button "t" at bounding box center [276, 328] width 36 height 36
click at [644, 184] on icon "[PERSON_NAME] last character input" at bounding box center [634, 178] width 35 height 35
